Goal: Contribute content: Add original content to the website for others to see

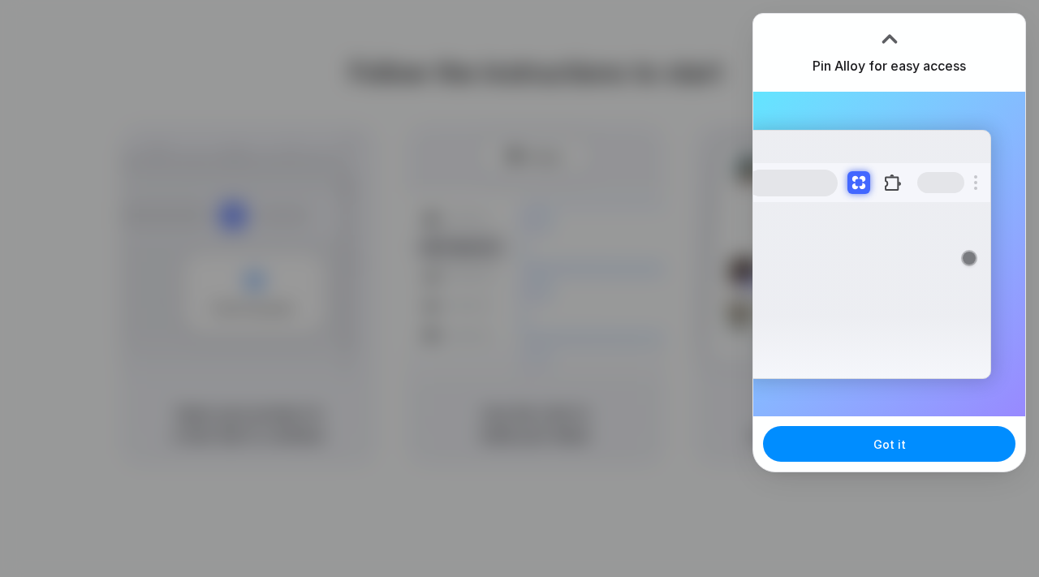
click at [961, 196] on div at bounding box center [869, 182] width 244 height 39
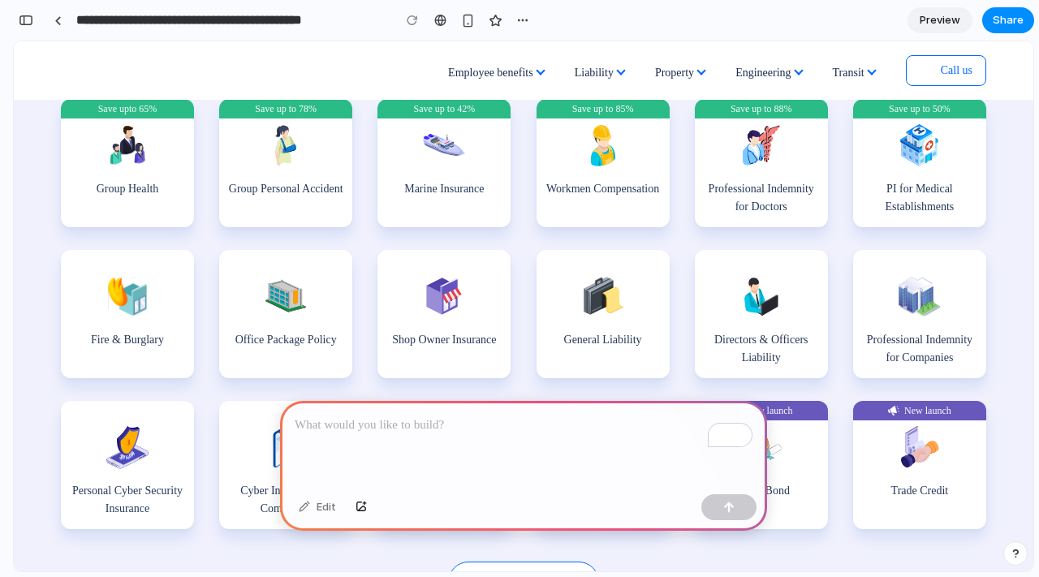
scroll to position [392, 0]
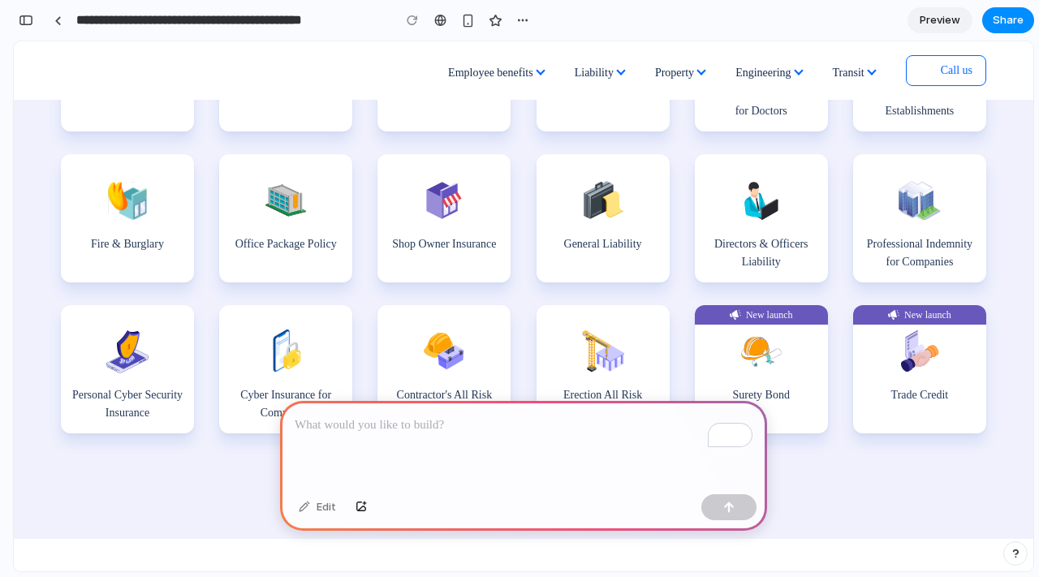
click at [400, 438] on div "To enrich screen reader interactions, please activate Accessibility in Grammarl…" at bounding box center [523, 444] width 487 height 87
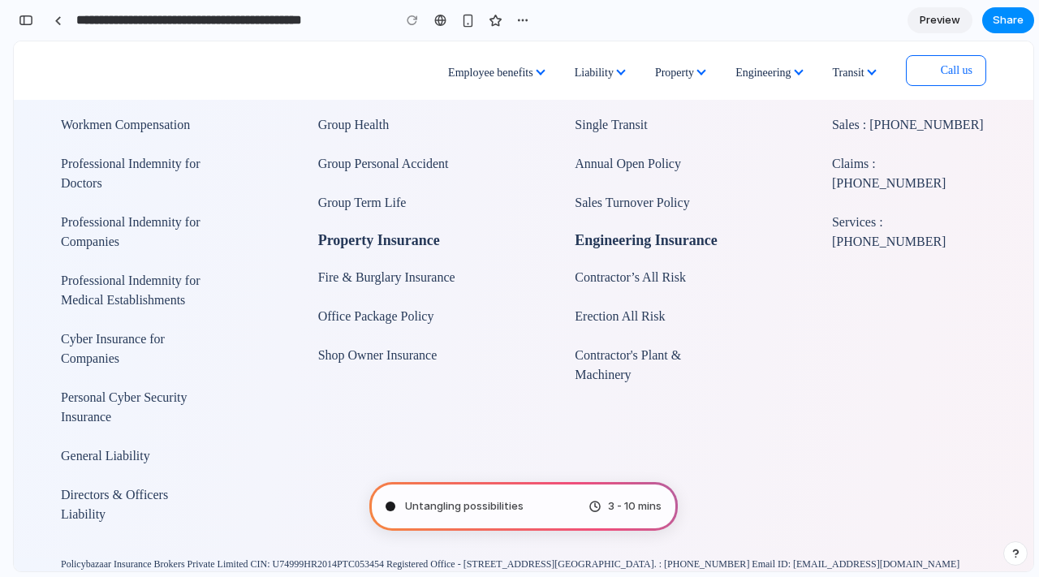
scroll to position [3051, 0]
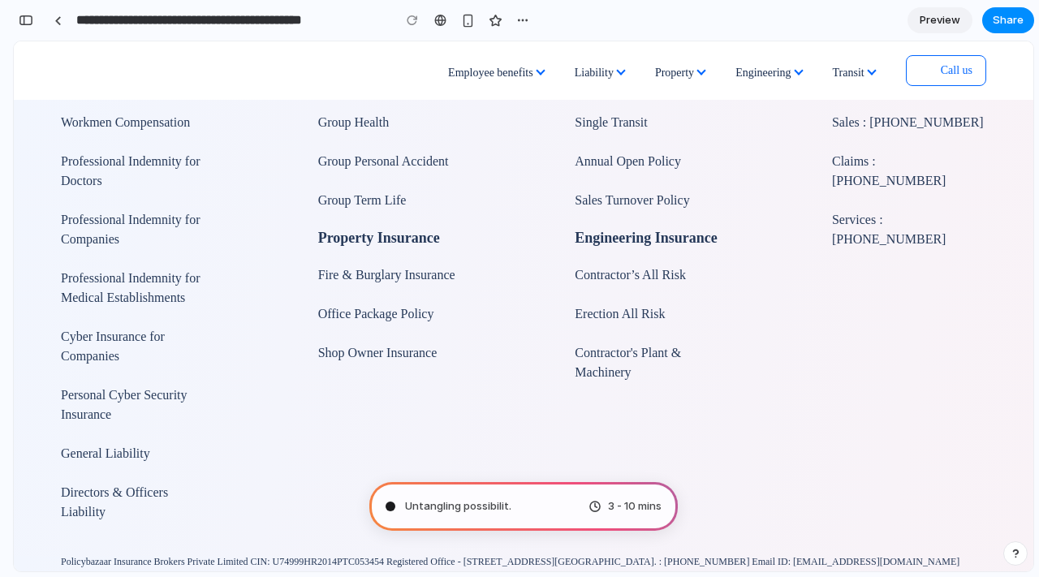
type input "**********"
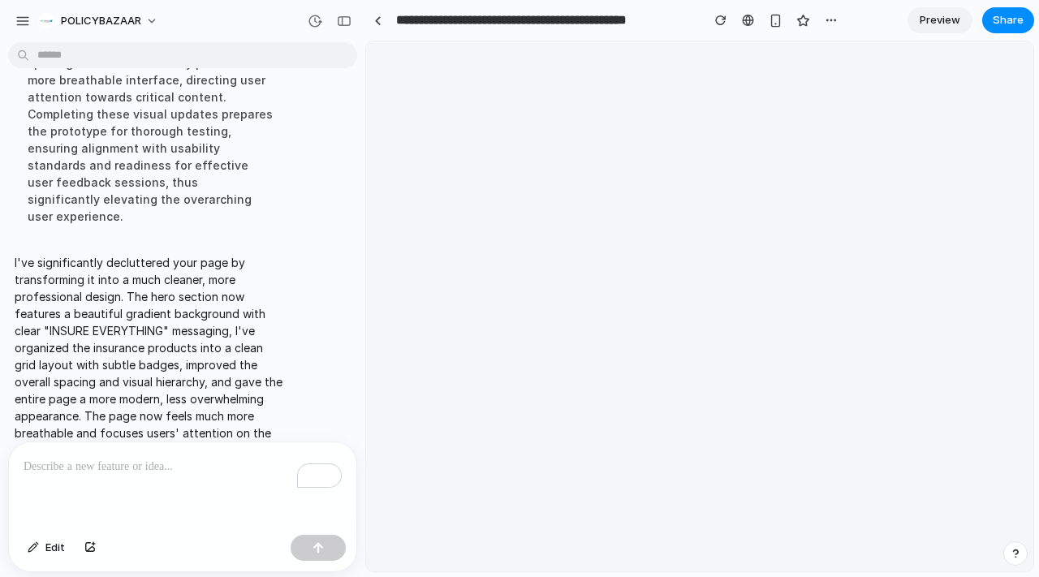
scroll to position [0, 0]
